Goal: Task Accomplishment & Management: Complete application form

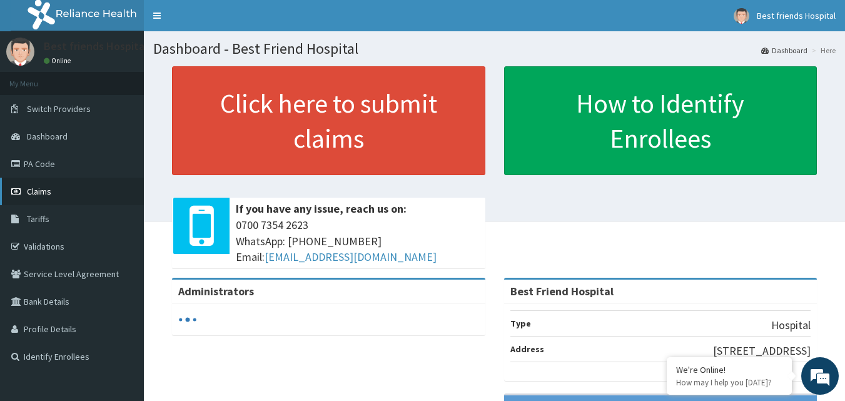
click at [39, 191] on span "Claims" at bounding box center [39, 191] width 24 height 11
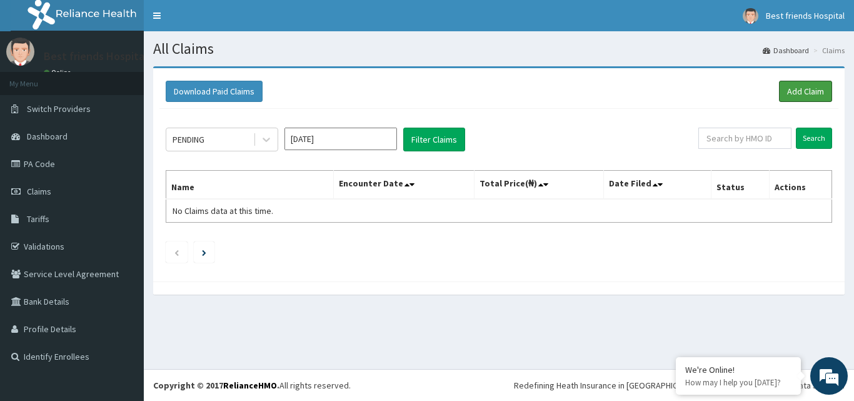
click at [785, 89] on link "Add Claim" at bounding box center [805, 91] width 53 height 21
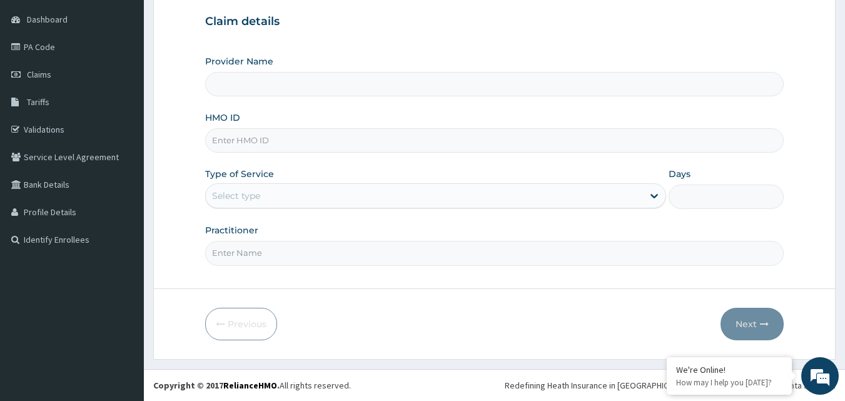
type input "Best Friend Hospital"
click at [326, 143] on input "HMO ID" at bounding box center [494, 140] width 579 height 24
paste input "SWG/10188/B"
type input "SWG/10188/B"
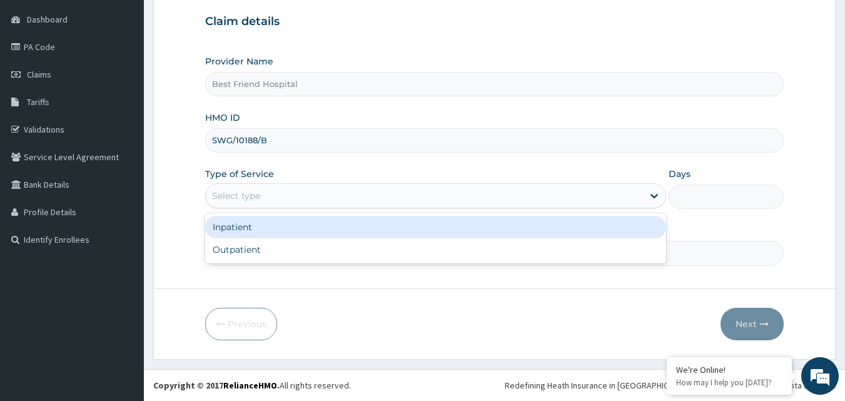
click at [366, 201] on div "Select type" at bounding box center [424, 196] width 437 height 20
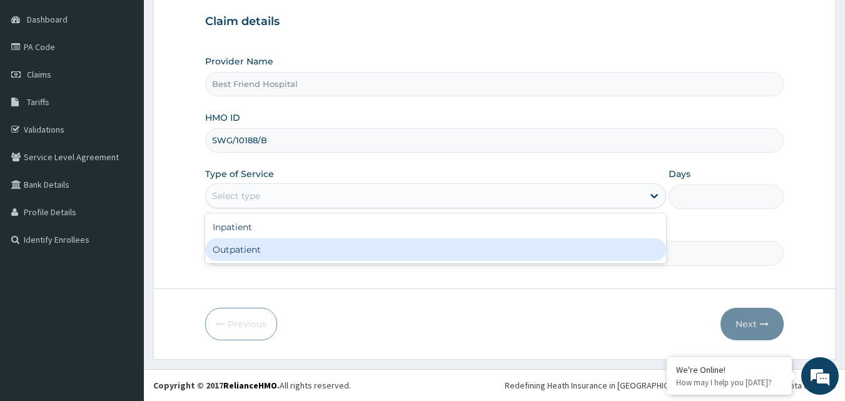
click at [360, 246] on div "Outpatient" at bounding box center [435, 249] width 461 height 23
type input "1"
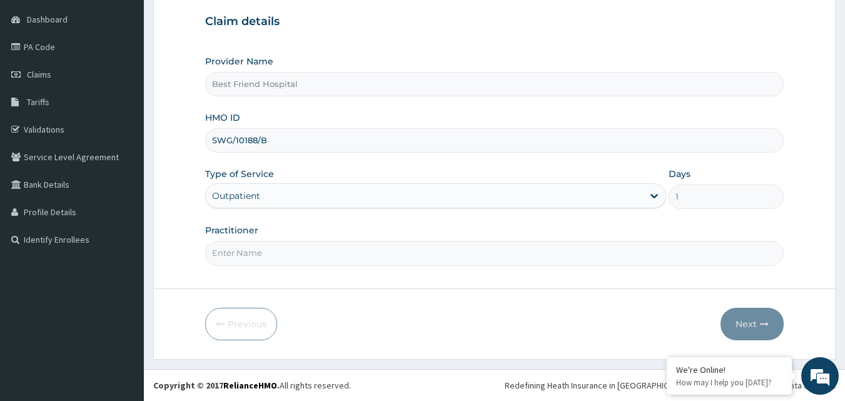
click at [360, 259] on input "Practitioner" at bounding box center [494, 253] width 579 height 24
type input "[PERSON_NAME][GEOGRAPHIC_DATA]"
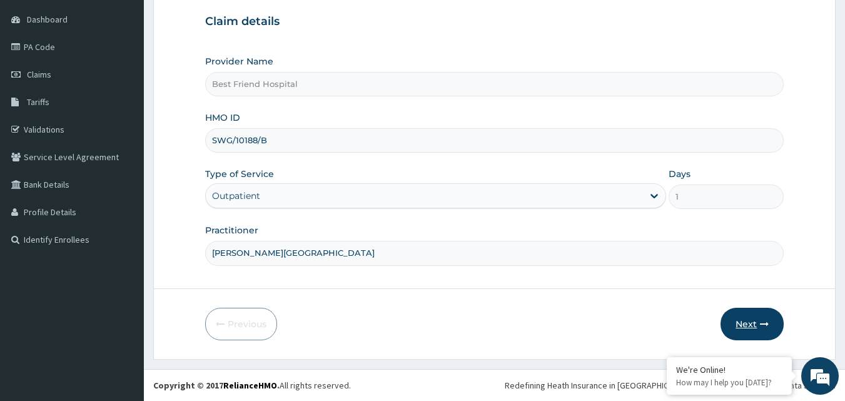
click at [746, 329] on button "Next" at bounding box center [752, 324] width 63 height 33
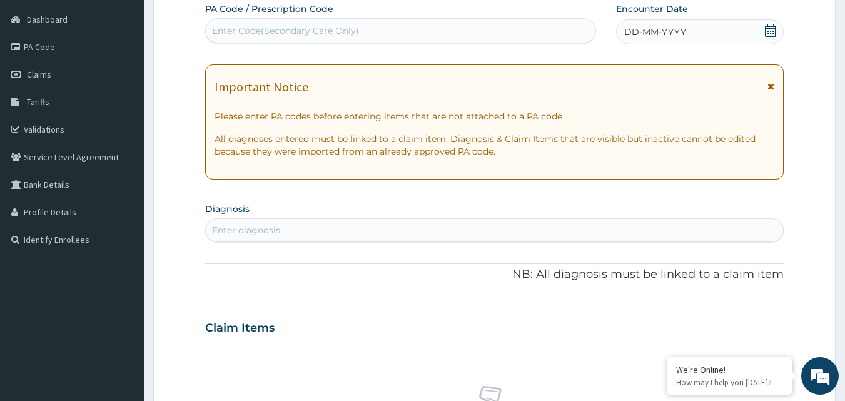
click at [385, 23] on div "Enter Code(Secondary Care Only)" at bounding box center [401, 31] width 390 height 20
type input "PA/1F7191"
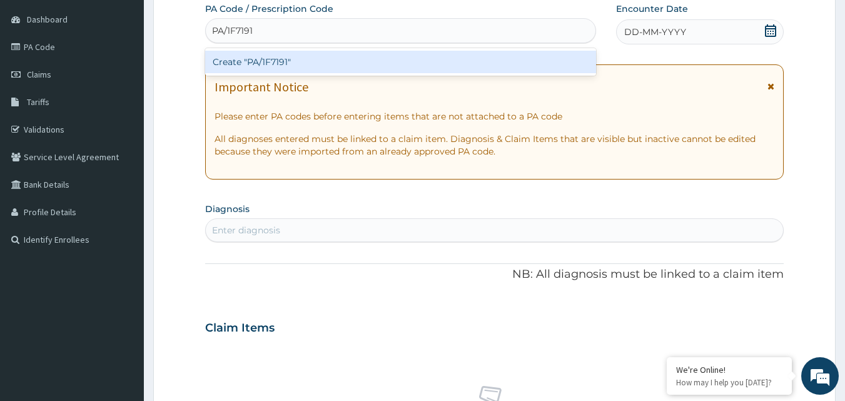
click at [377, 59] on div "Create "PA/1F7191"" at bounding box center [401, 62] width 392 height 23
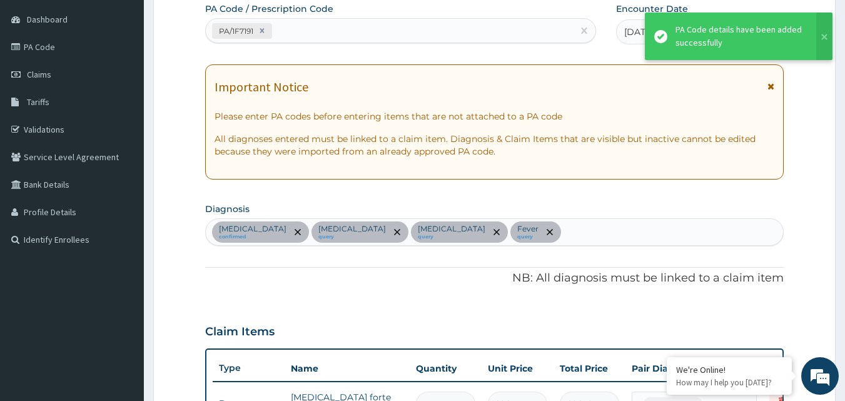
scroll to position [593, 0]
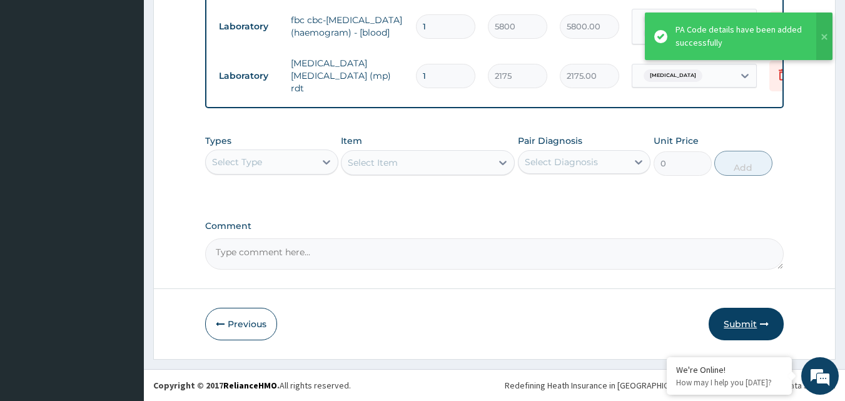
click at [737, 324] on button "Submit" at bounding box center [746, 324] width 75 height 33
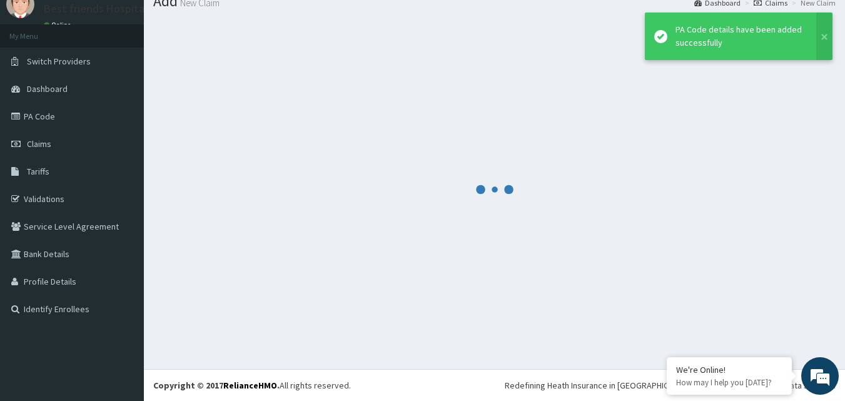
scroll to position [48, 0]
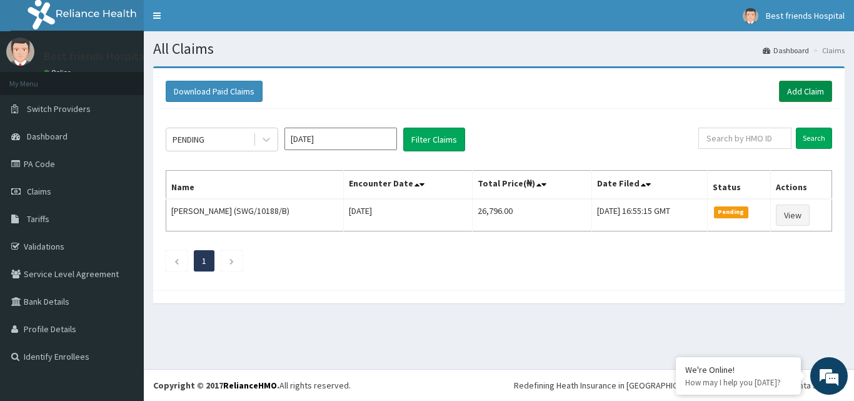
click at [797, 93] on link "Add Claim" at bounding box center [805, 91] width 53 height 21
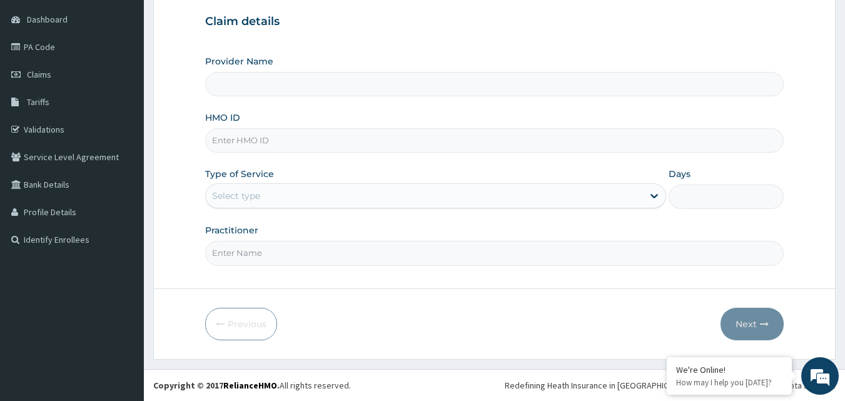
click at [286, 143] on input "HMO ID" at bounding box center [494, 140] width 579 height 24
type input "Best Friend Hospital"
paste input "EIS/10894/A"
type input "EIS/10894/A"
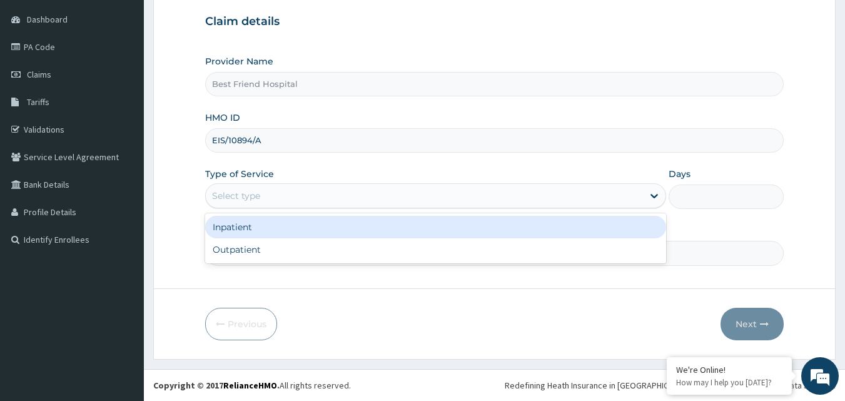
click at [318, 195] on div "Select type" at bounding box center [424, 196] width 437 height 20
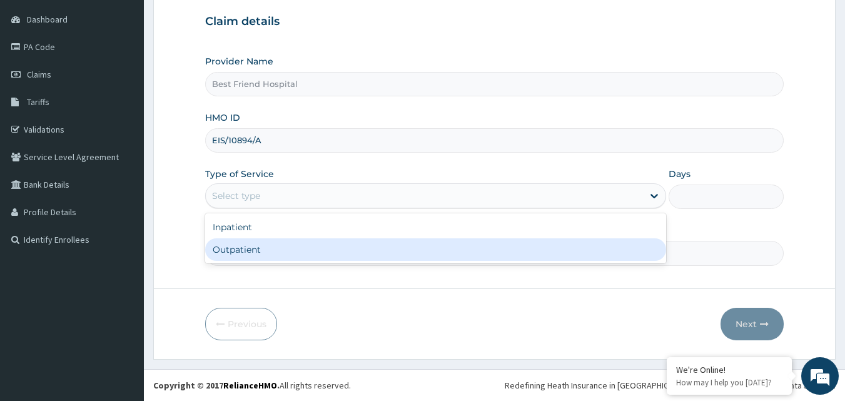
click at [298, 248] on div "Outpatient" at bounding box center [435, 249] width 461 height 23
type input "1"
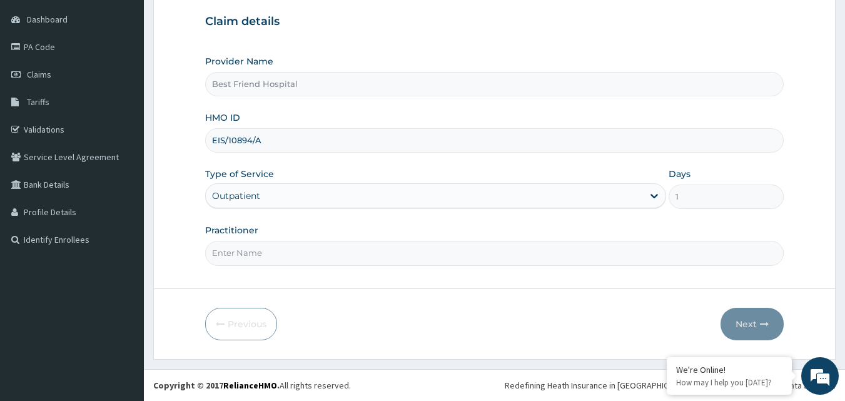
click at [298, 248] on input "Practitioner" at bounding box center [494, 253] width 579 height 24
type input "DR. OLANREWAJU"
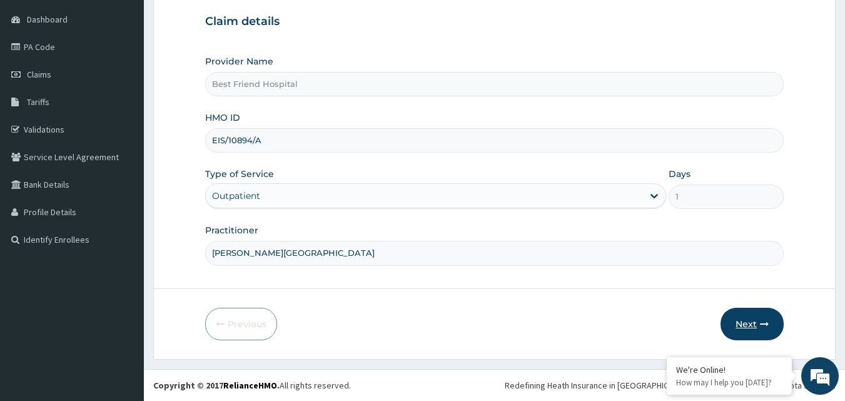
click at [755, 317] on button "Next" at bounding box center [752, 324] width 63 height 33
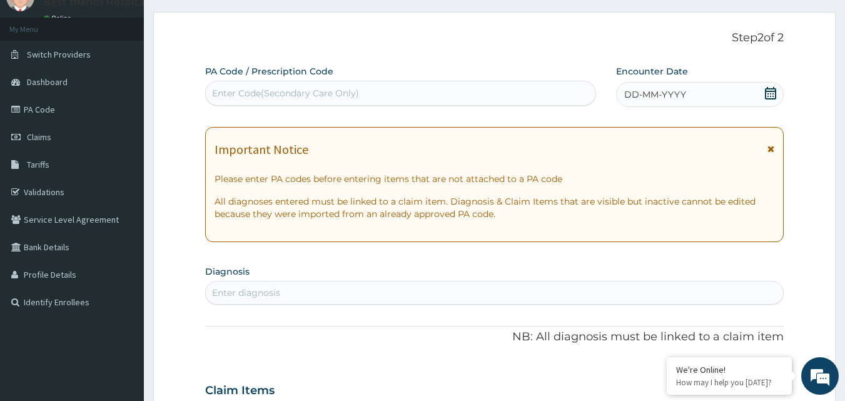
click at [536, 93] on div "Enter Code(Secondary Care Only)" at bounding box center [401, 93] width 390 height 20
type input "PA/59C200"
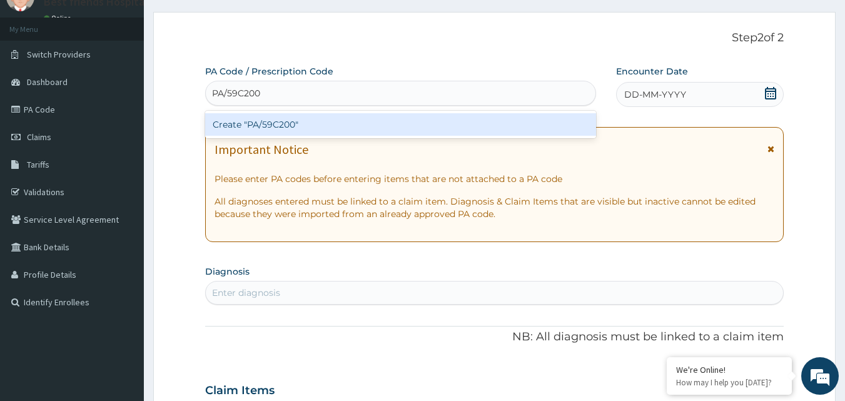
click at [492, 125] on div "Create "PA/59C200"" at bounding box center [401, 124] width 392 height 23
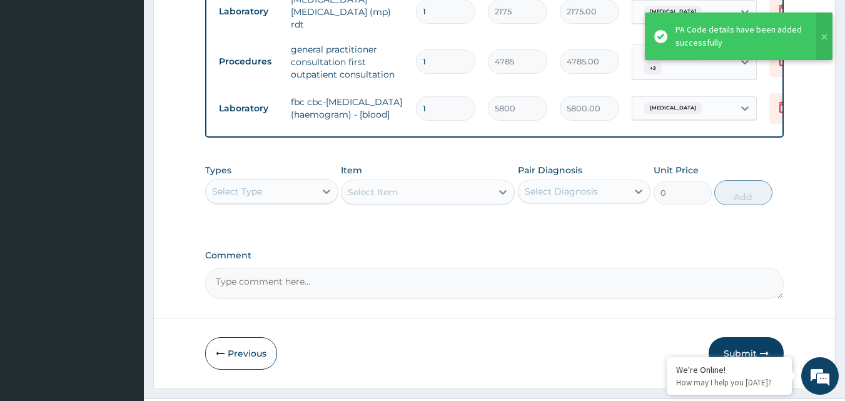
scroll to position [724, 0]
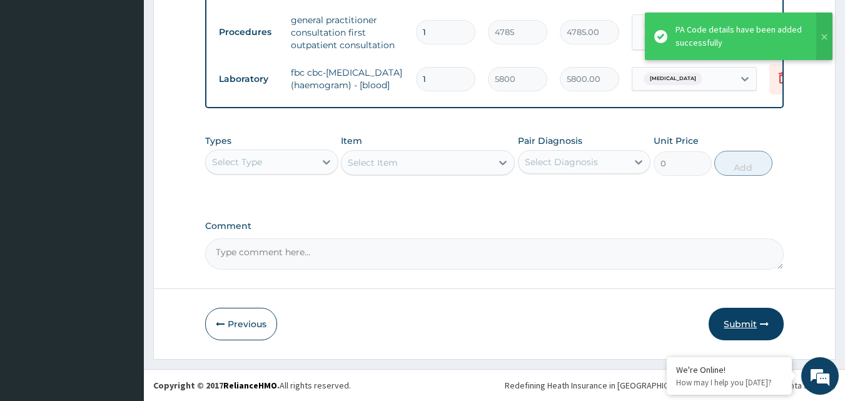
click at [760, 318] on button "Submit" at bounding box center [746, 324] width 75 height 33
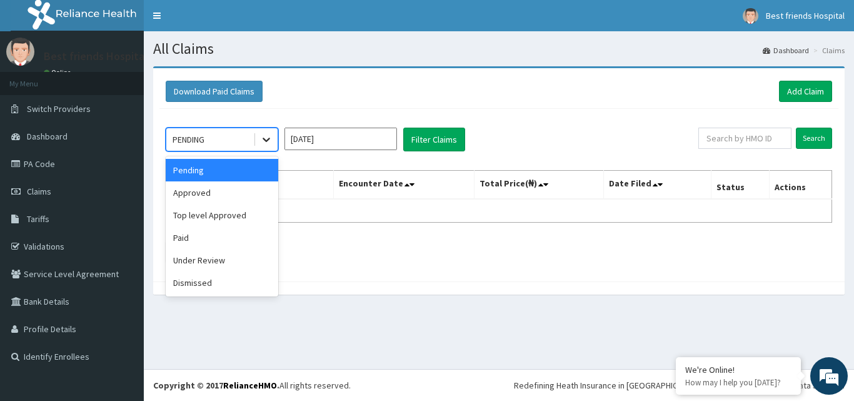
click at [258, 144] on div at bounding box center [266, 139] width 23 height 23
click at [226, 200] on div "Approved" at bounding box center [222, 192] width 113 height 23
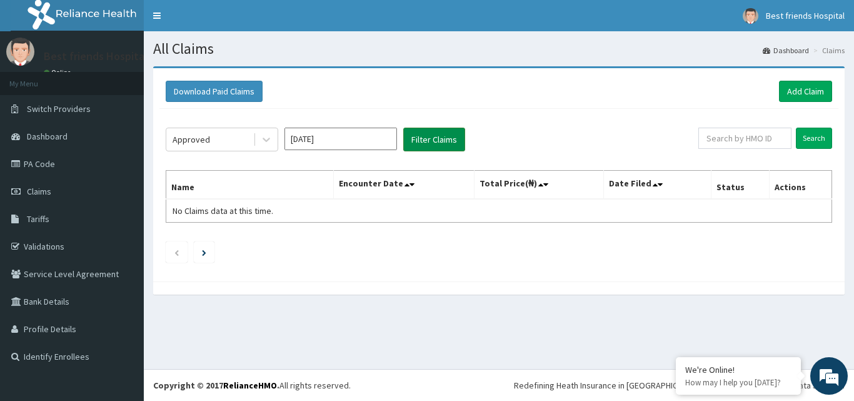
click at [422, 134] on button "Filter Claims" at bounding box center [434, 140] width 62 height 24
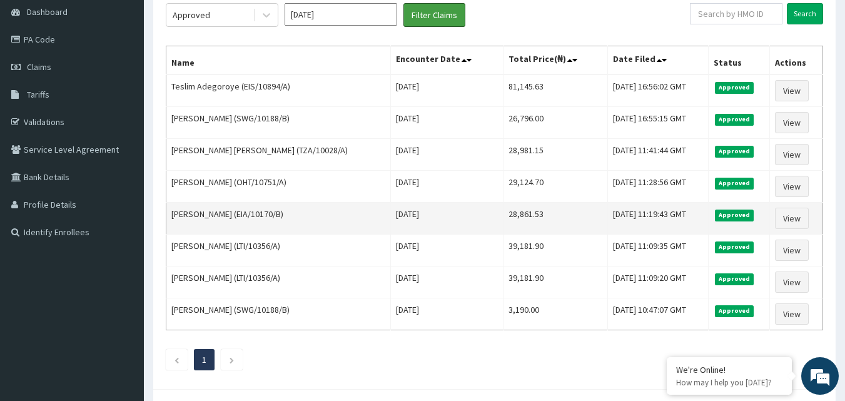
scroll to position [117, 0]
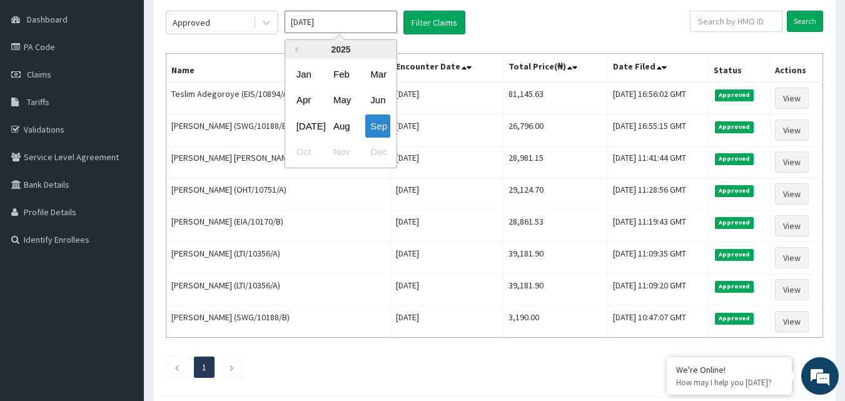
click at [313, 16] on input "[DATE]" at bounding box center [341, 22] width 113 height 23
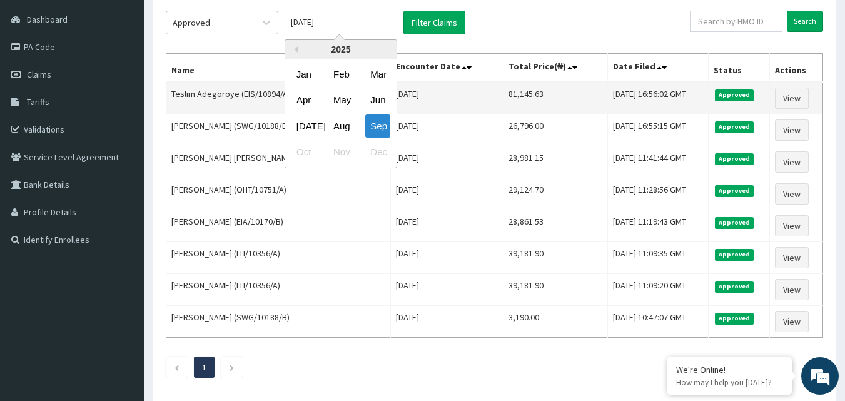
click at [333, 120] on div "Aug" at bounding box center [340, 125] width 25 height 23
type input "[DATE]"
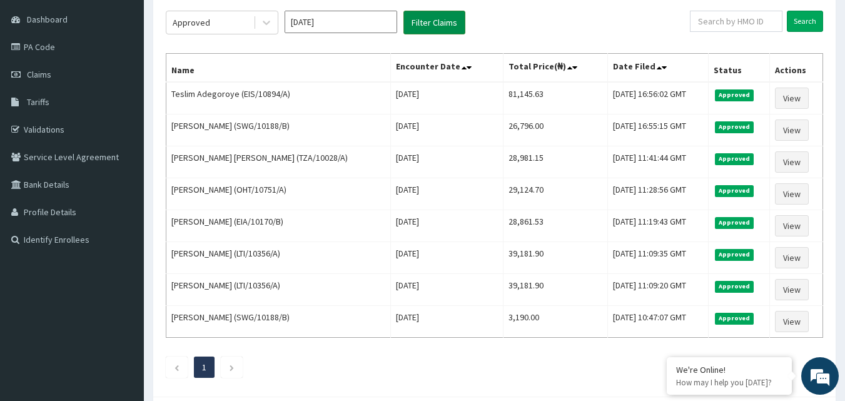
click at [422, 15] on button "Filter Claims" at bounding box center [434, 23] width 62 height 24
